Goal: Information Seeking & Learning: Find specific page/section

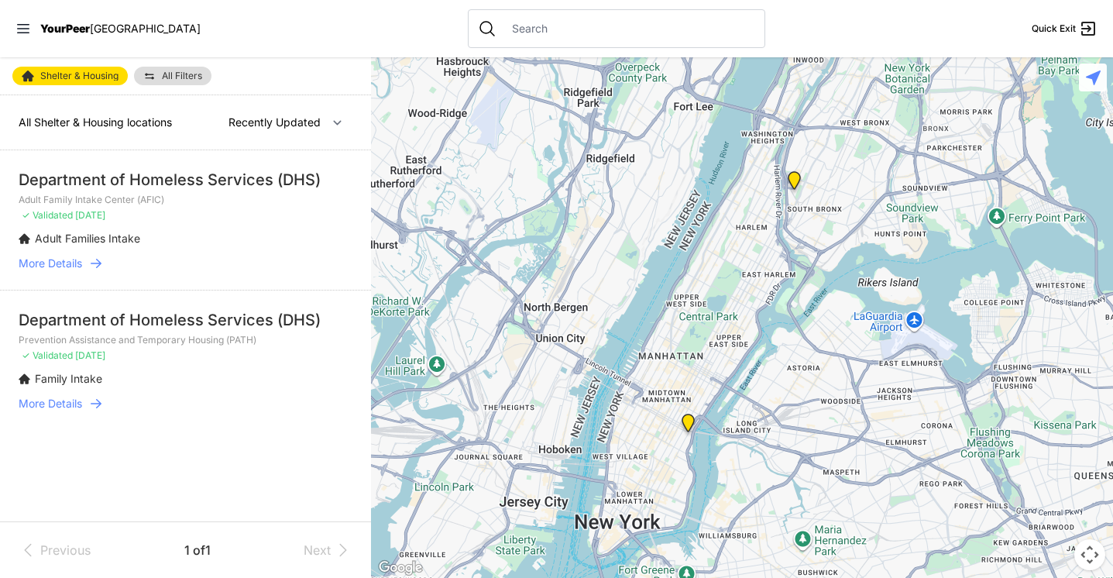
click at [95, 265] on icon at bounding box center [95, 263] width 15 height 15
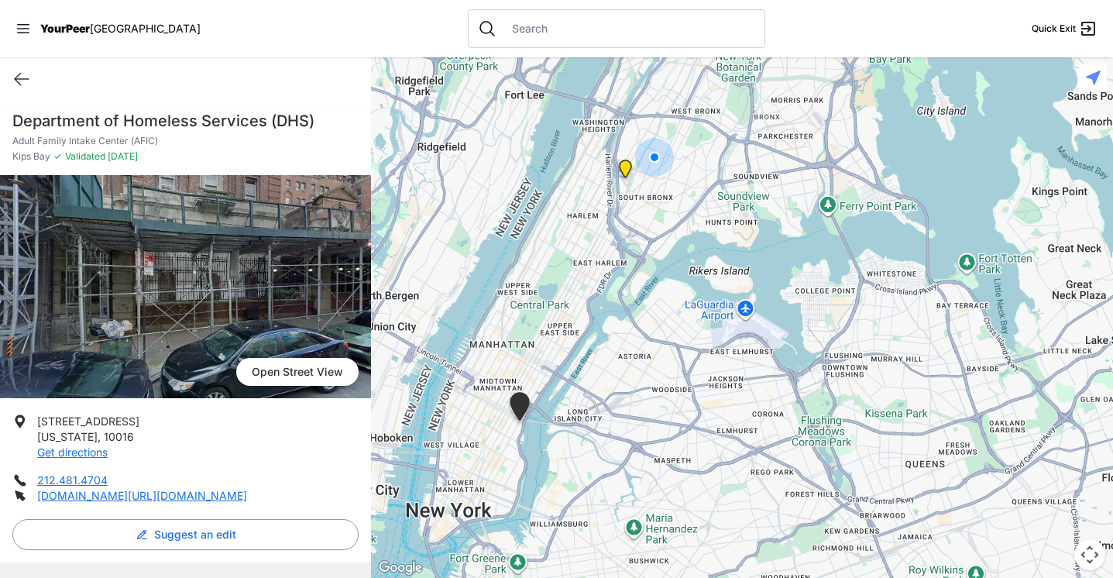
drag, startPoint x: 671, startPoint y: 160, endPoint x: 577, endPoint y: 381, distance: 239.9
click at [577, 380] on div at bounding box center [742, 317] width 742 height 521
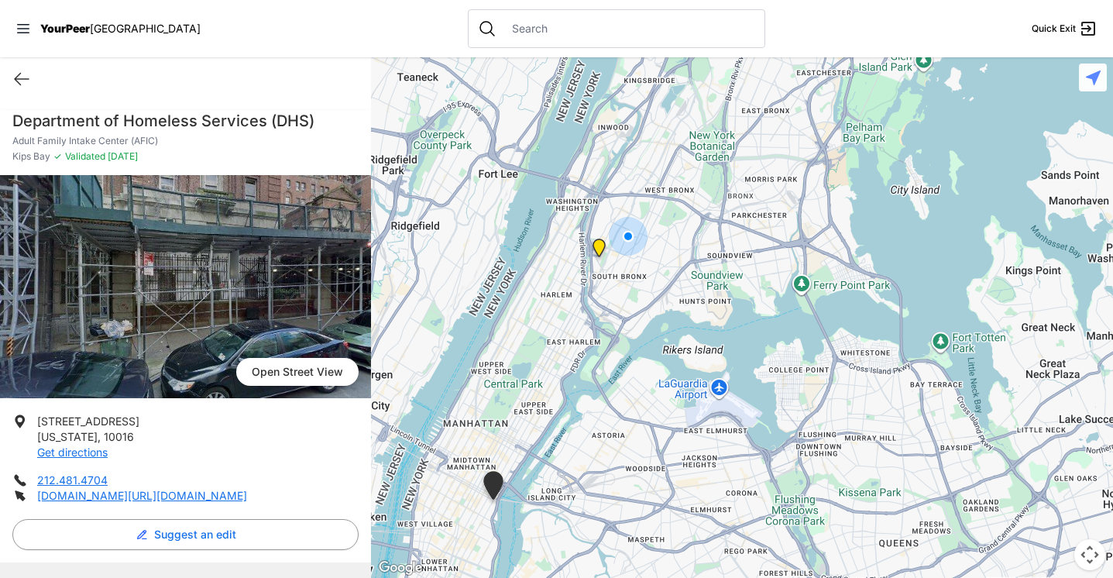
click at [602, 249] on img "Prevention Assistance and Temporary Housing (PATH)" at bounding box center [599, 251] width 19 height 25
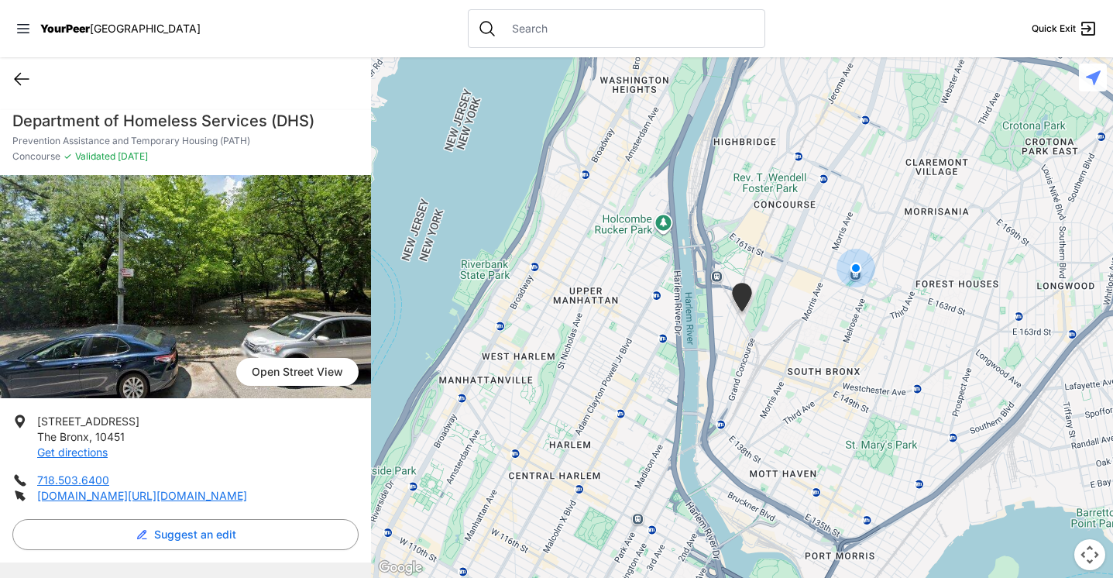
click at [20, 74] on icon at bounding box center [21, 79] width 19 height 19
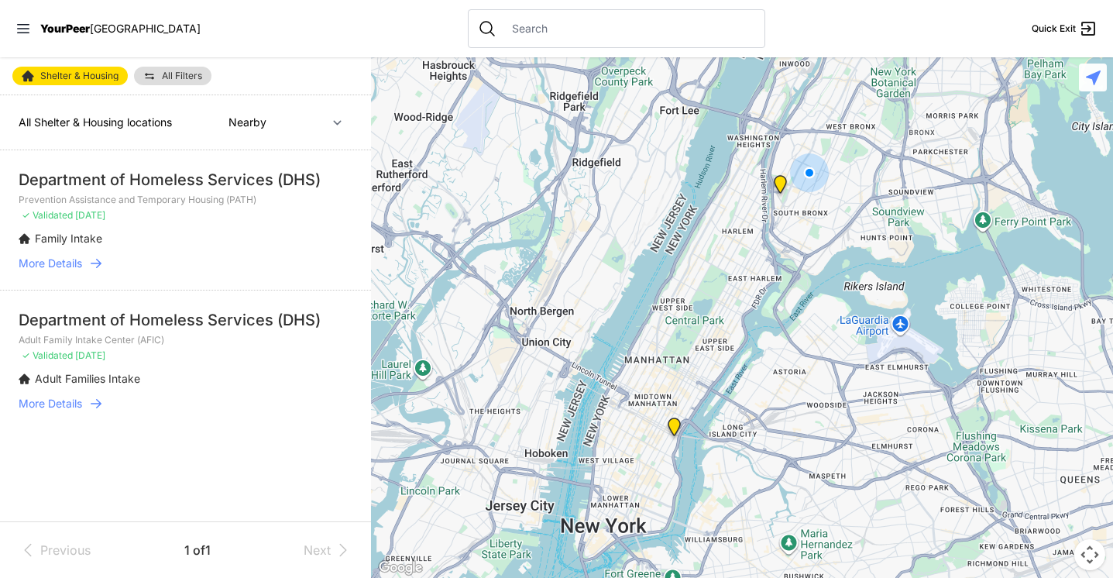
select select "recentlyUpdated"
